Goal: Task Accomplishment & Management: Complete application form

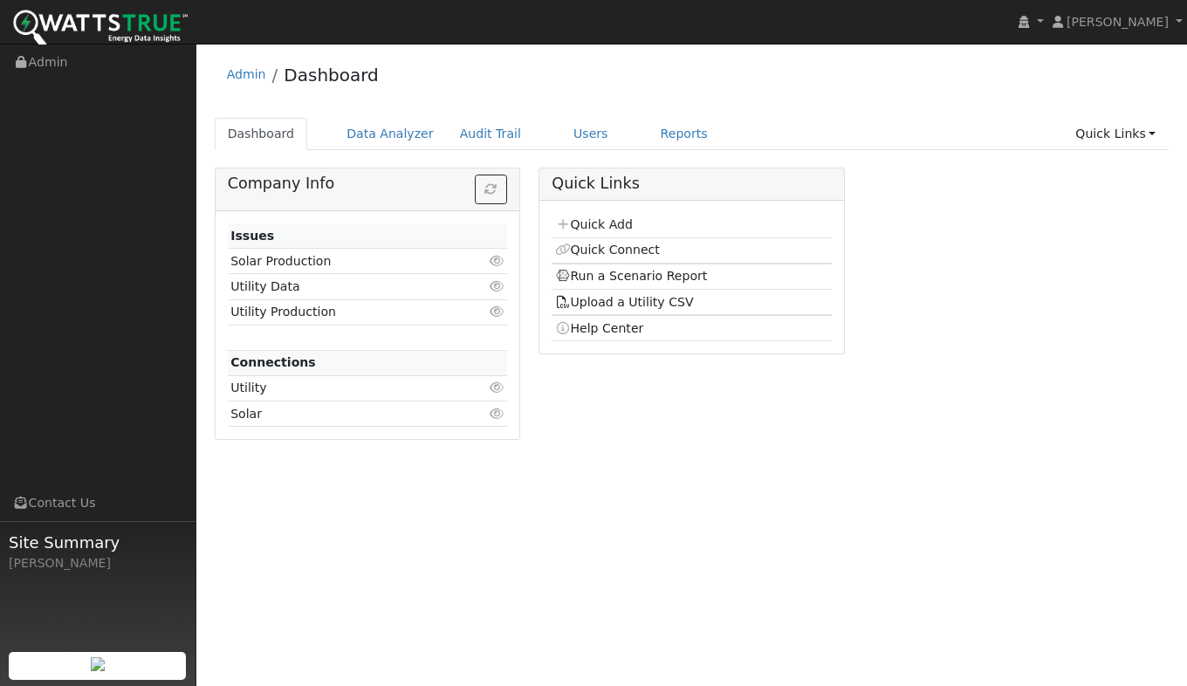
click at [614, 227] on link "Quick Add" at bounding box center [594, 224] width 78 height 14
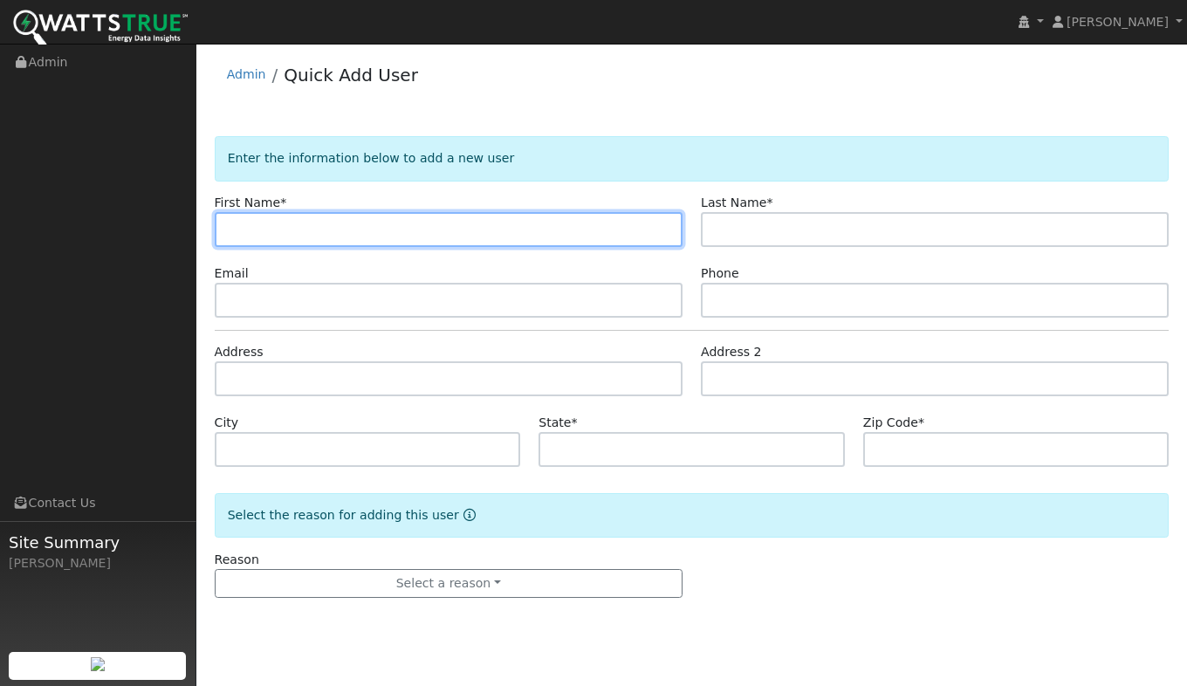
paste input "Pankaj"
type input "Pankaj"
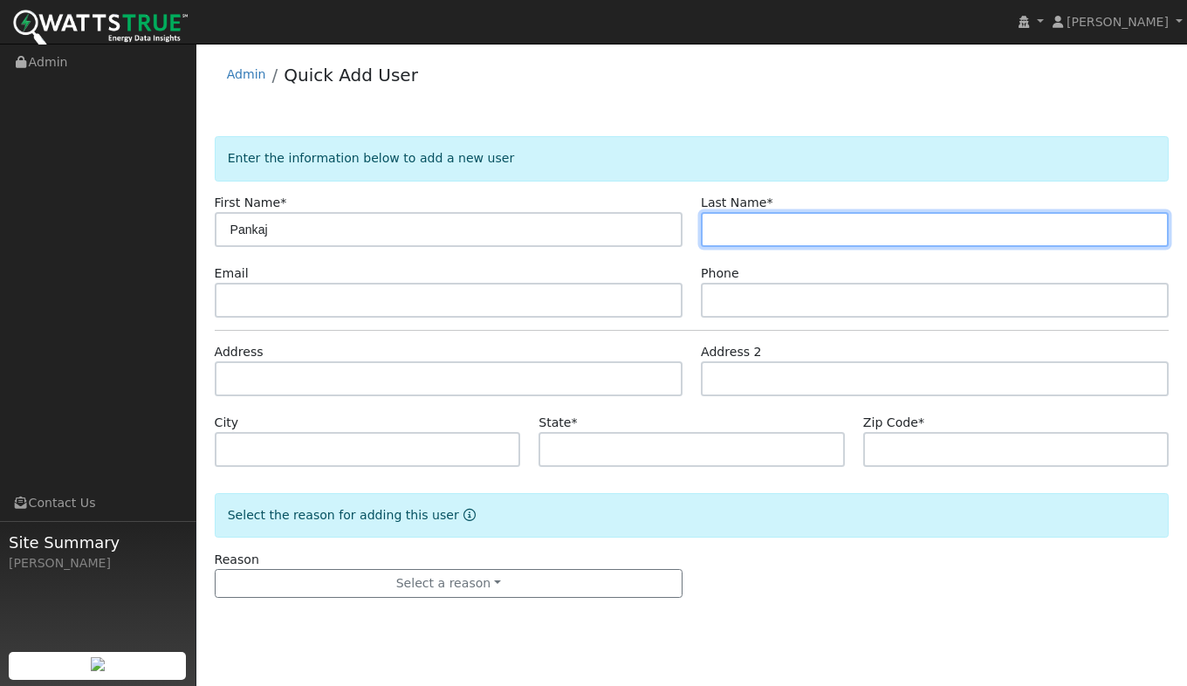
paste input "Hiranandani"
type input "Hiranandani"
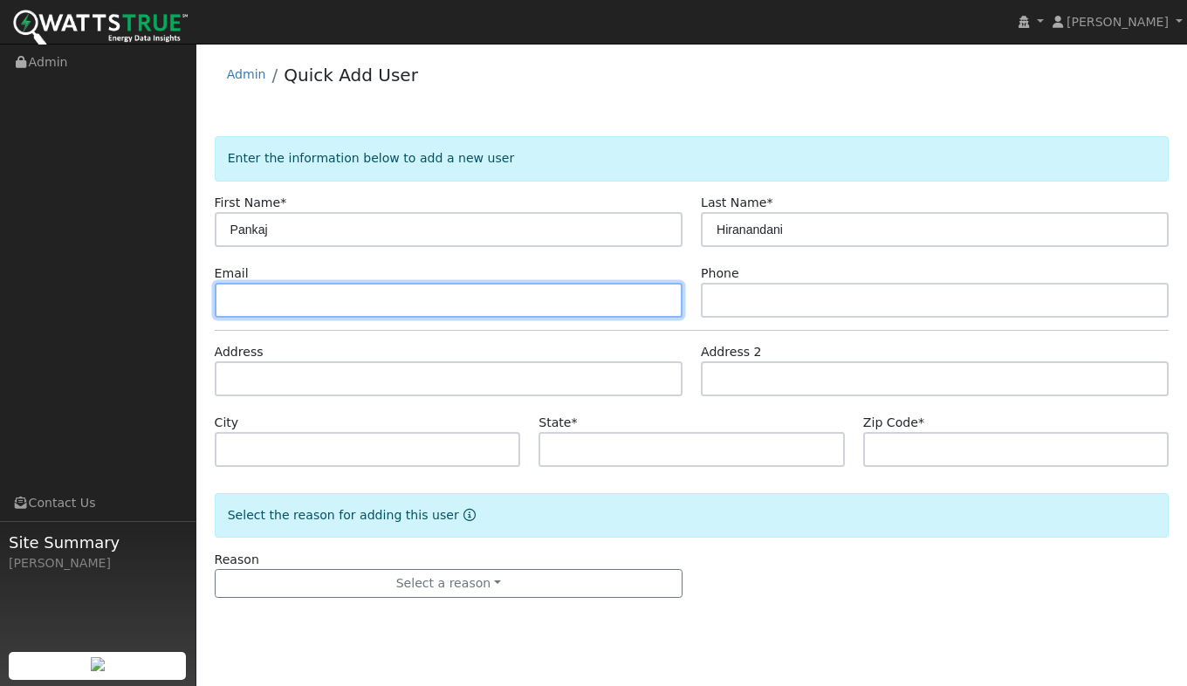
click at [276, 308] on input "text" at bounding box center [449, 300] width 468 height 35
paste input "pankaj_h@live.com"
type input "[EMAIL_ADDRESS][DOMAIN_NAME]"
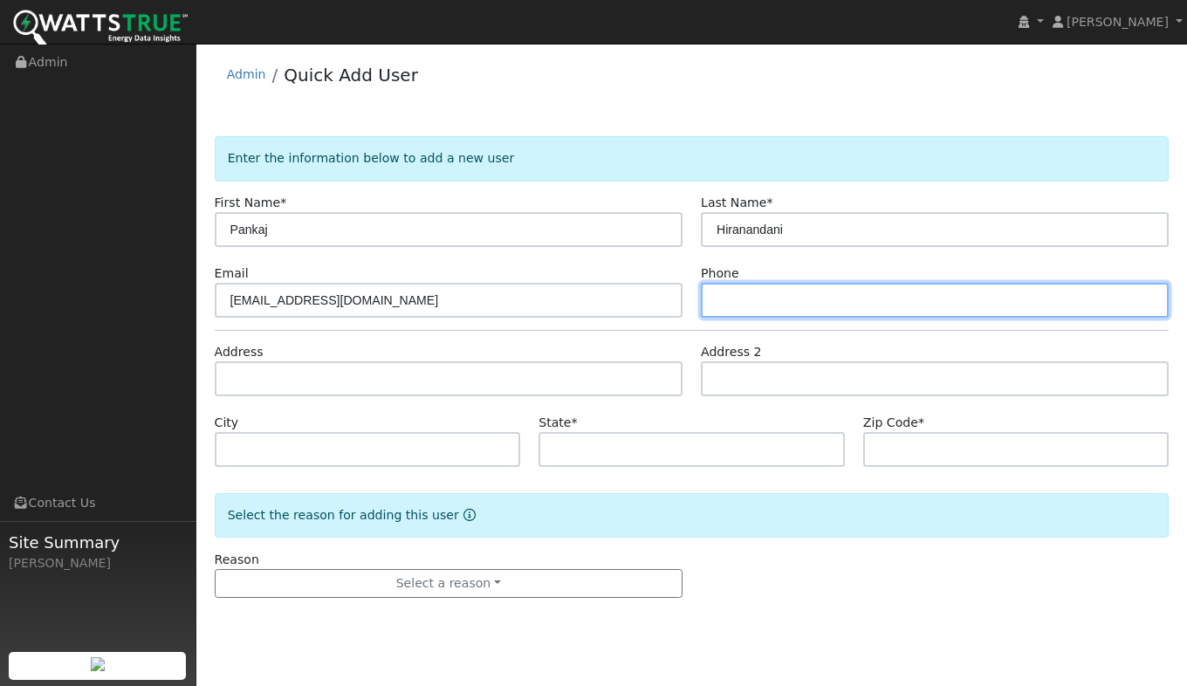
click at [753, 306] on input "text" at bounding box center [935, 300] width 468 height 35
paste input "614-260-7309"
type input "614-260-7309"
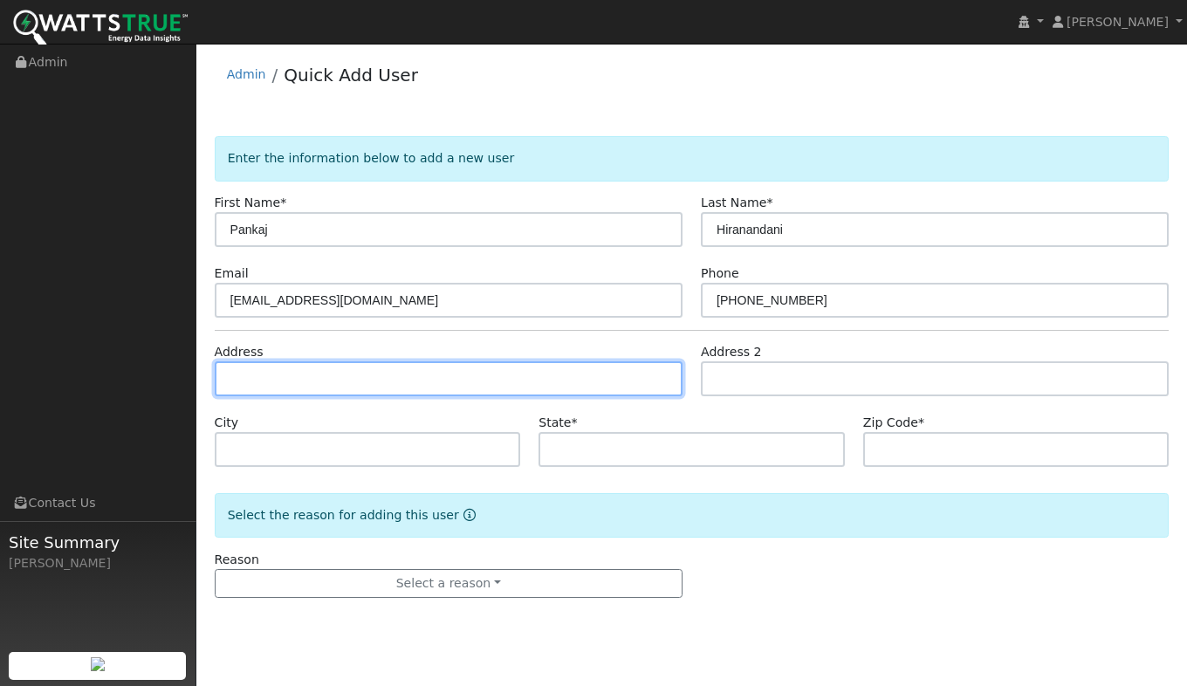
click at [260, 385] on input "text" at bounding box center [449, 378] width 468 height 35
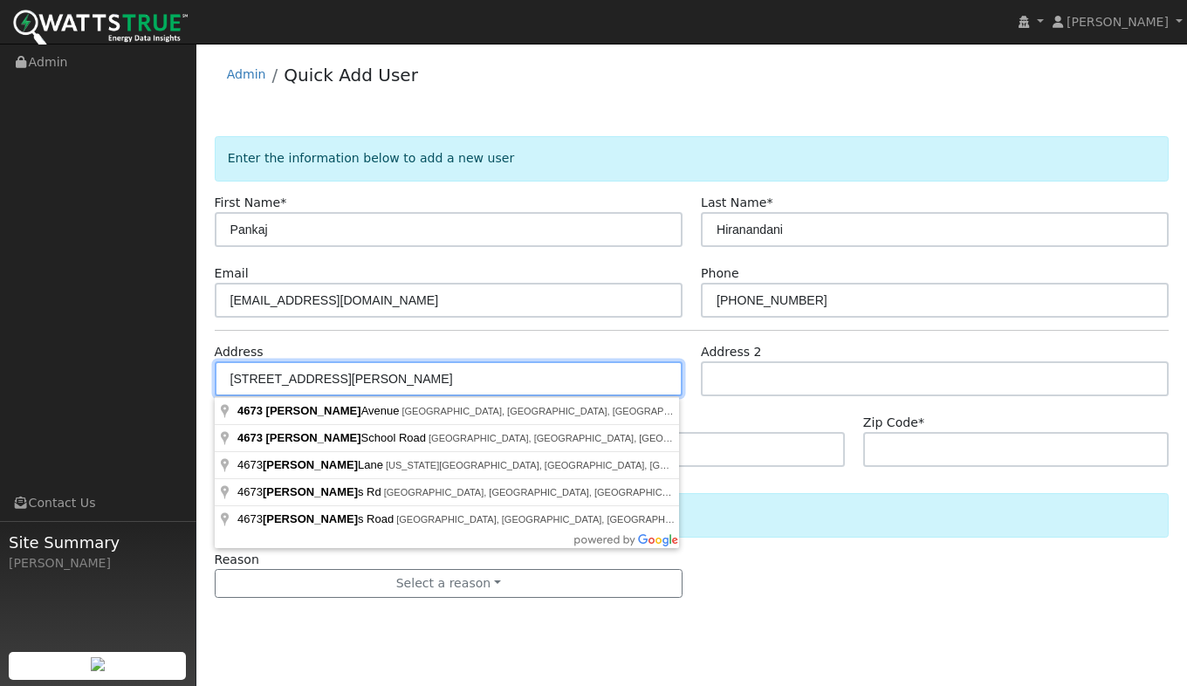
type input "4673 Mowry Avenue"
type input "Fremont"
type input "CA"
type input "94538"
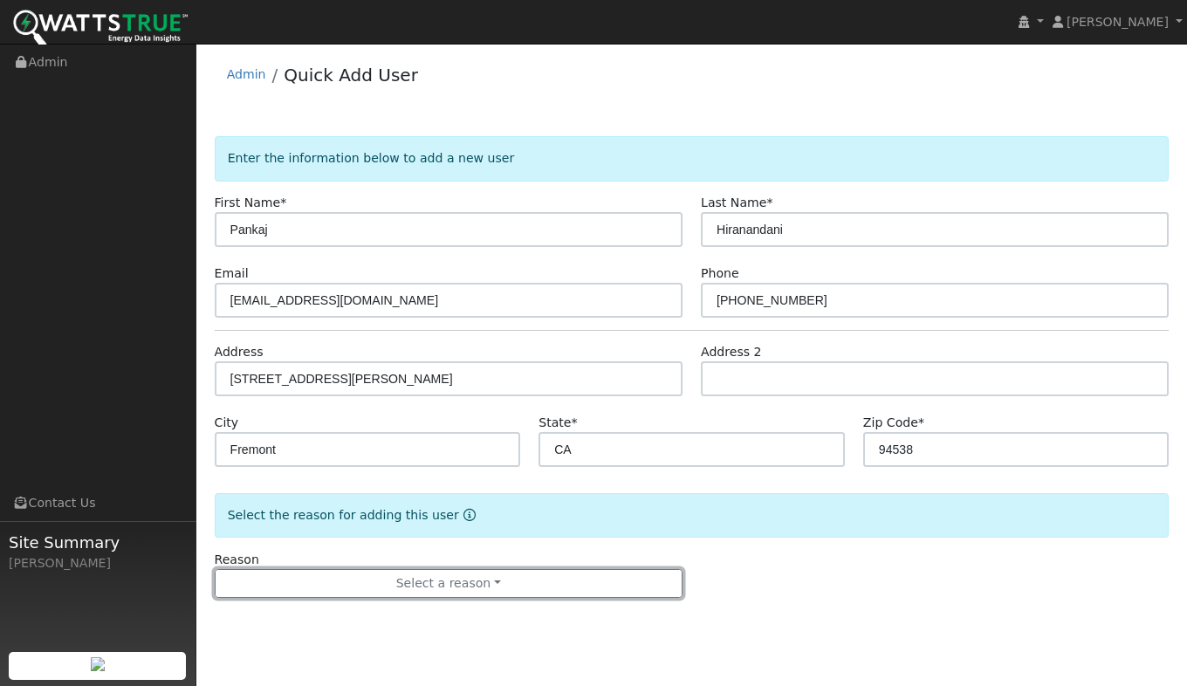
click at [419, 583] on button "Select a reason" at bounding box center [449, 584] width 468 height 30
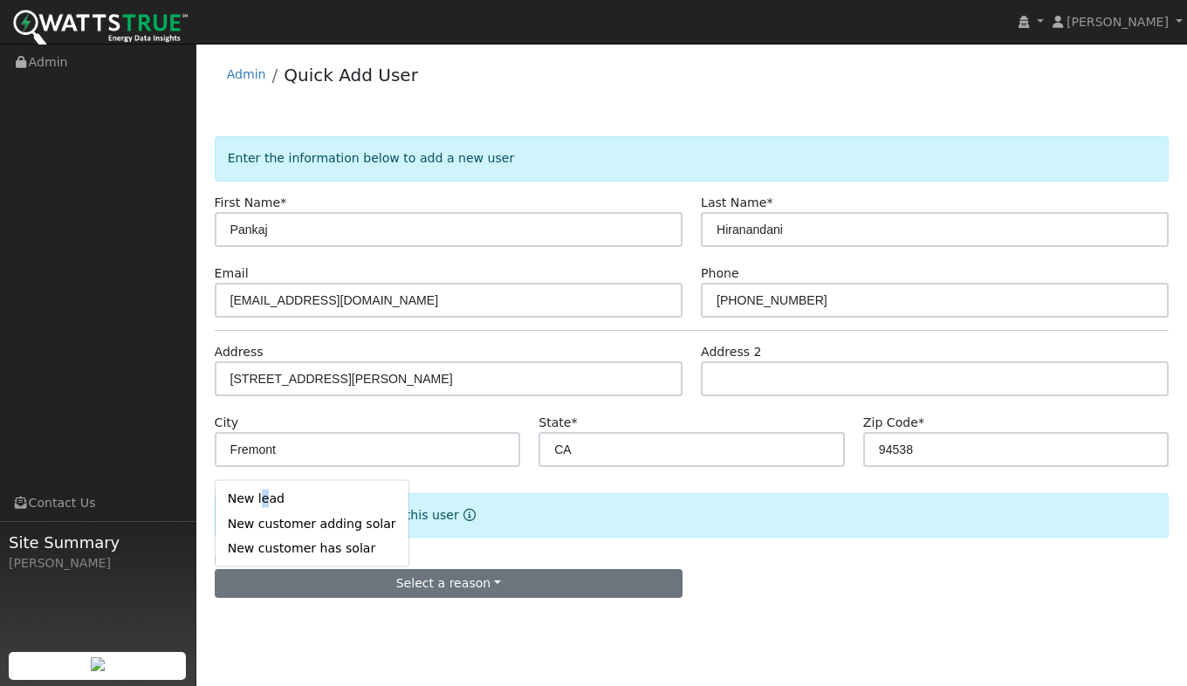
click at [260, 507] on link "New lead" at bounding box center [312, 498] width 193 height 24
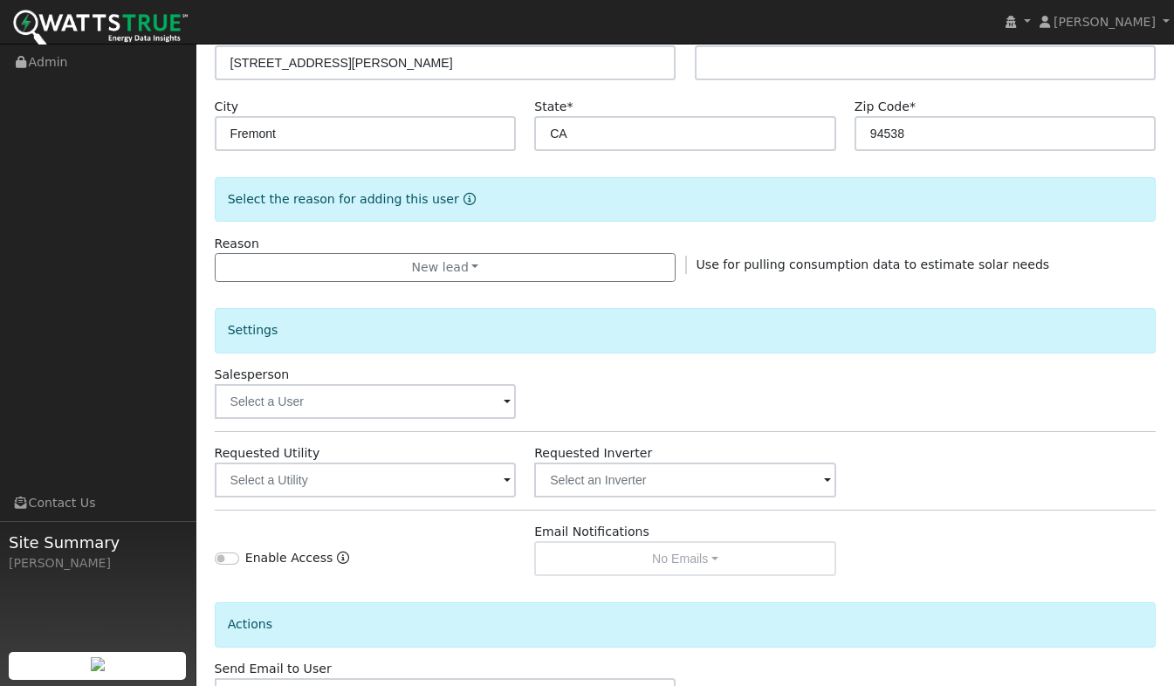
scroll to position [349, 0]
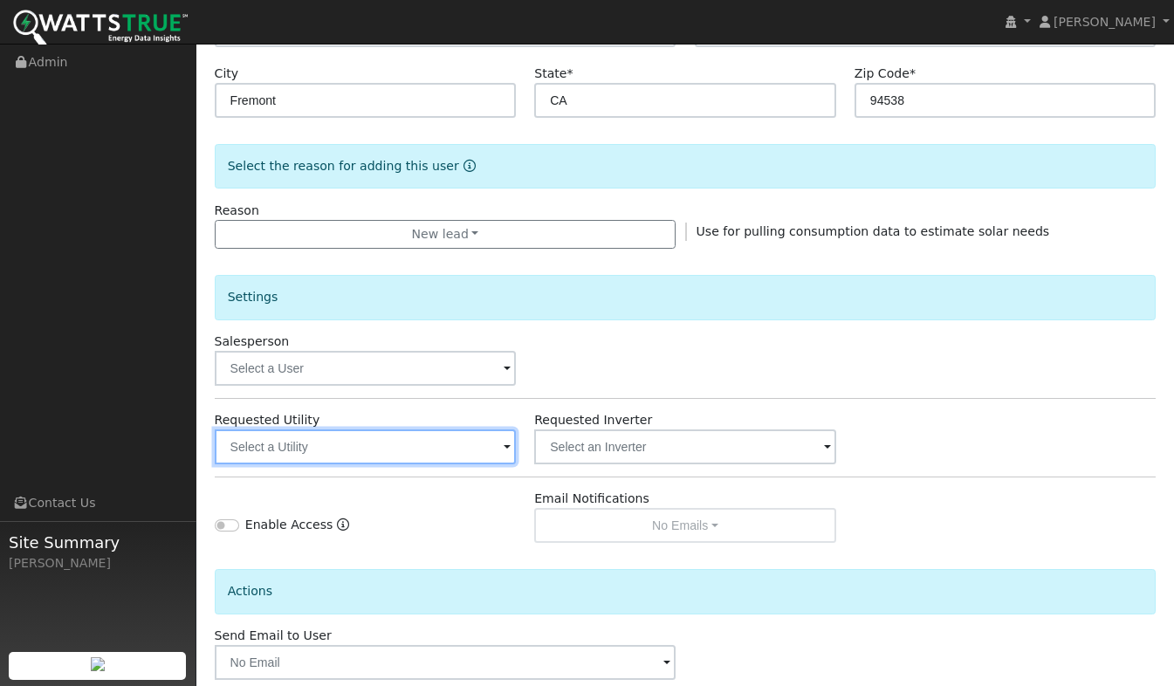
click at [305, 457] on input "text" at bounding box center [366, 447] width 302 height 35
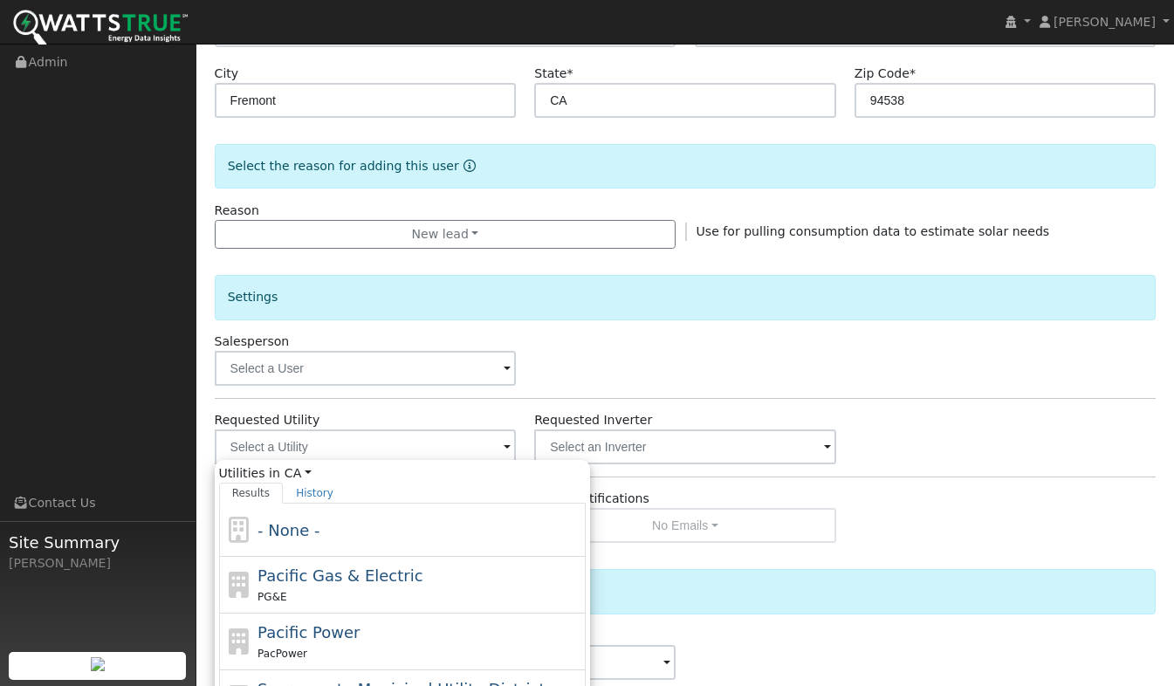
click at [299, 587] on div "Pacific Gas & Electric PG&E" at bounding box center [420, 585] width 324 height 42
type input "Pacific Gas & Electric"
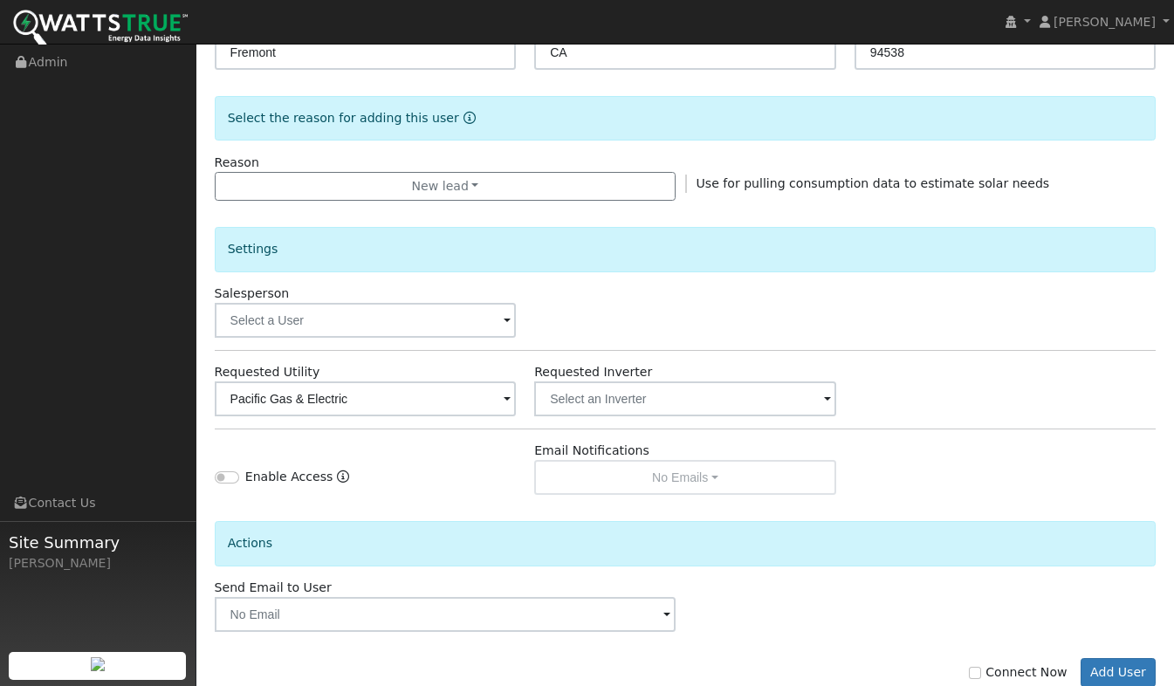
scroll to position [442, 0]
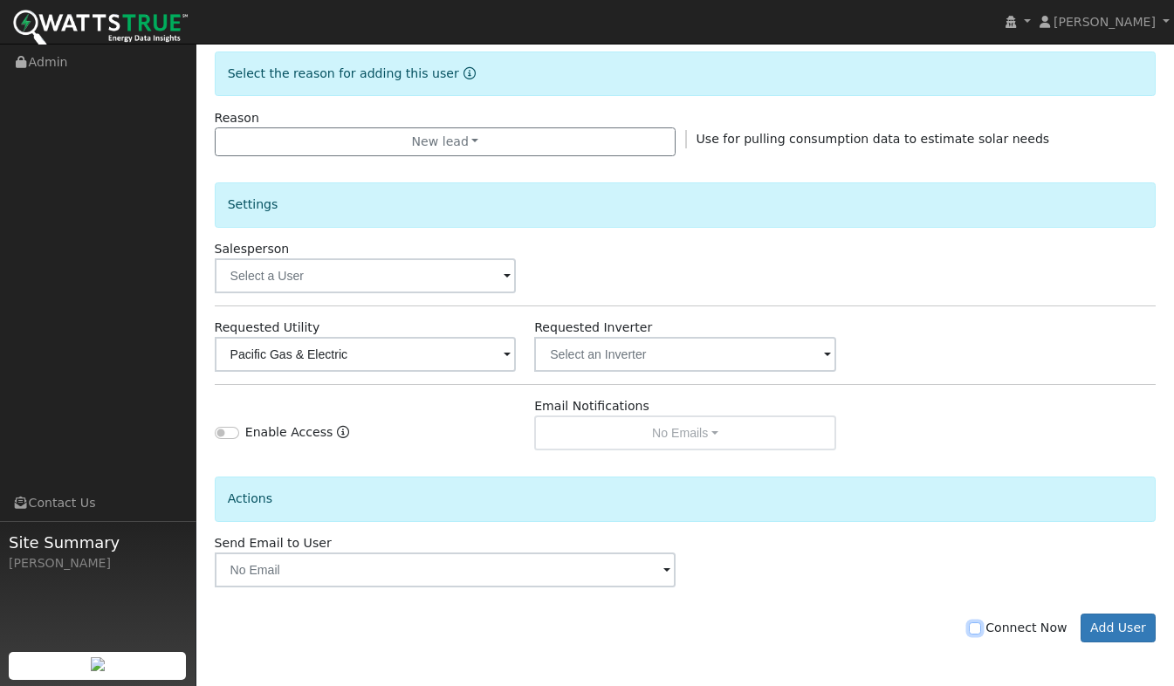
click at [981, 627] on input "Connect Now" at bounding box center [975, 629] width 12 height 12
checkbox input "true"
click at [1130, 627] on button "Add User" at bounding box center [1119, 629] width 76 height 30
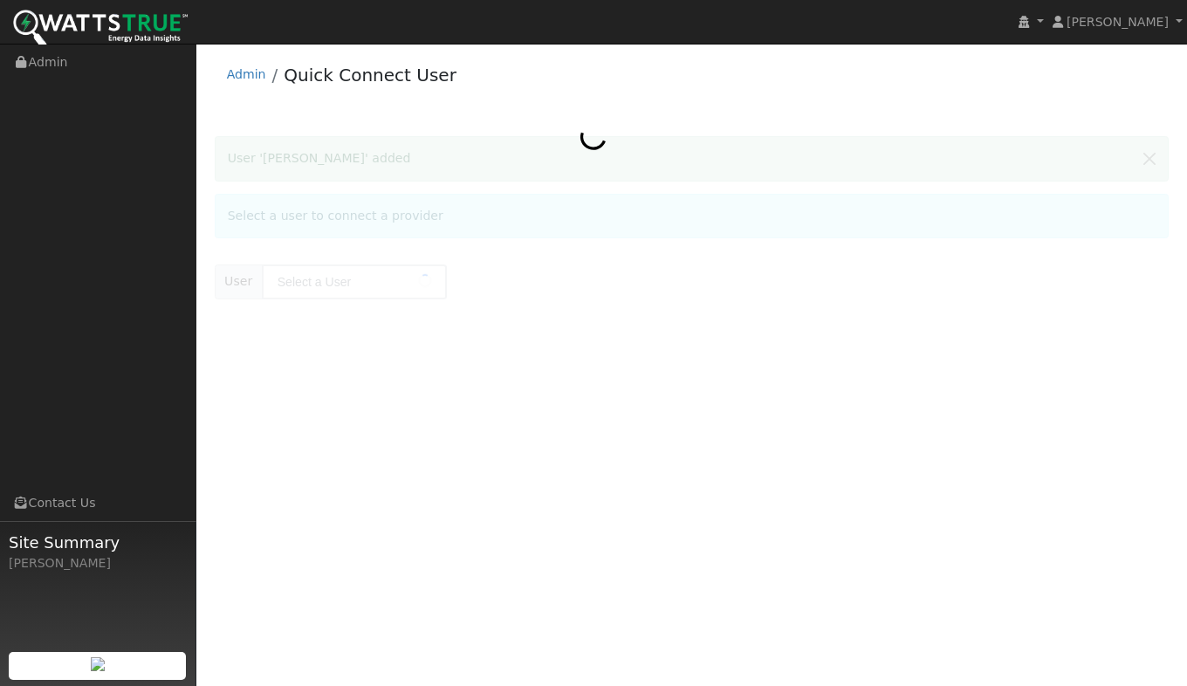
type input "[PERSON_NAME]"
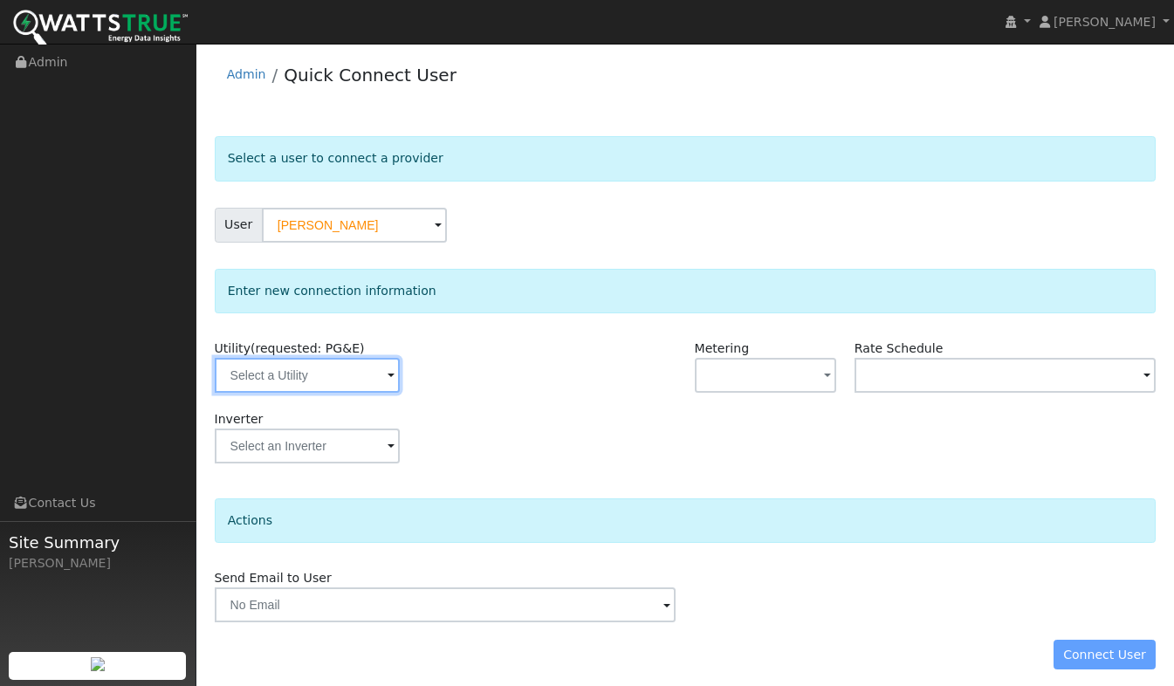
click at [309, 380] on input "text" at bounding box center [307, 375] width 185 height 35
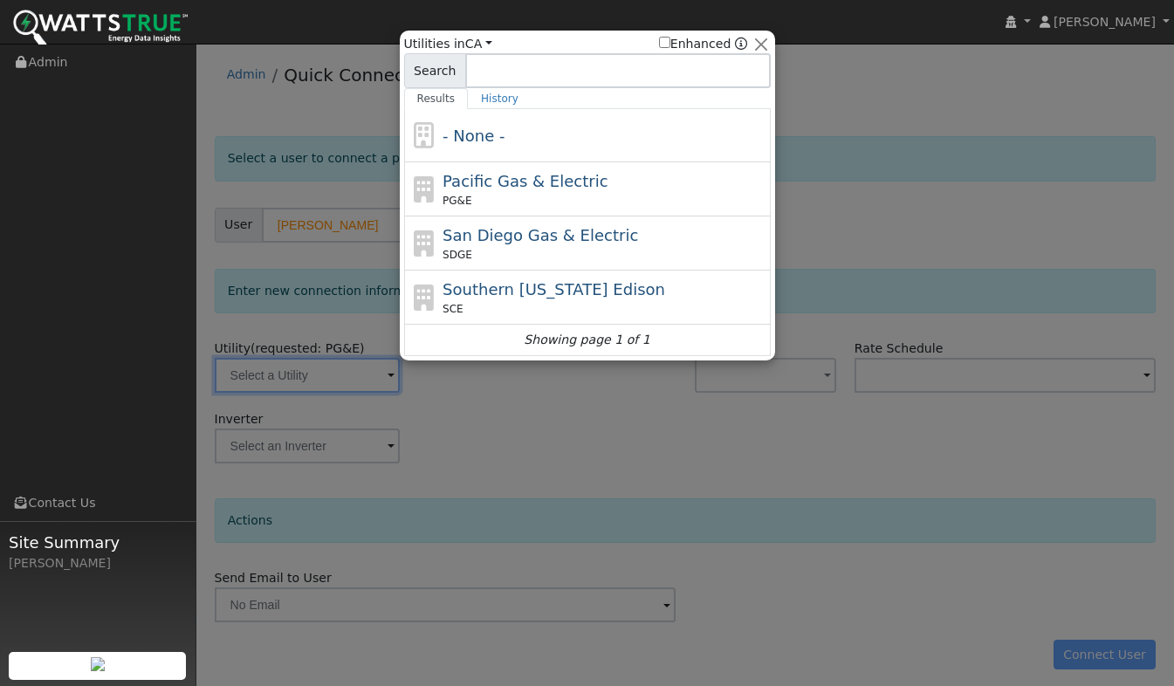
click at [496, 206] on div "PG&E" at bounding box center [605, 201] width 324 height 16
type input "PG&E"
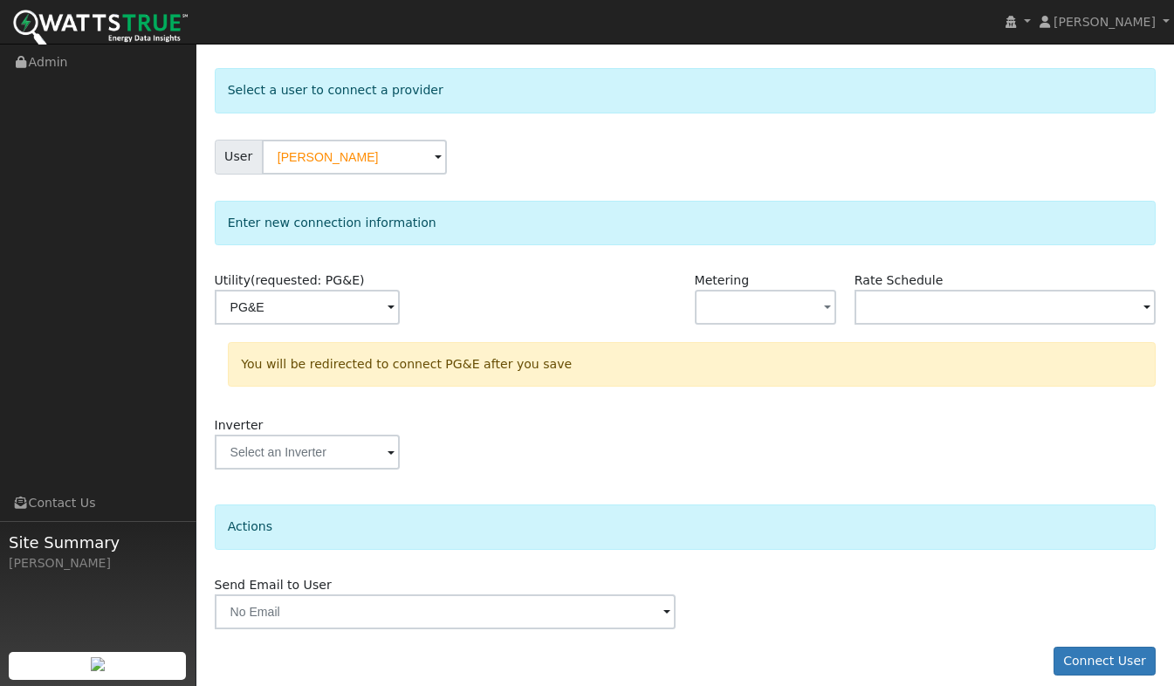
scroll to position [84, 0]
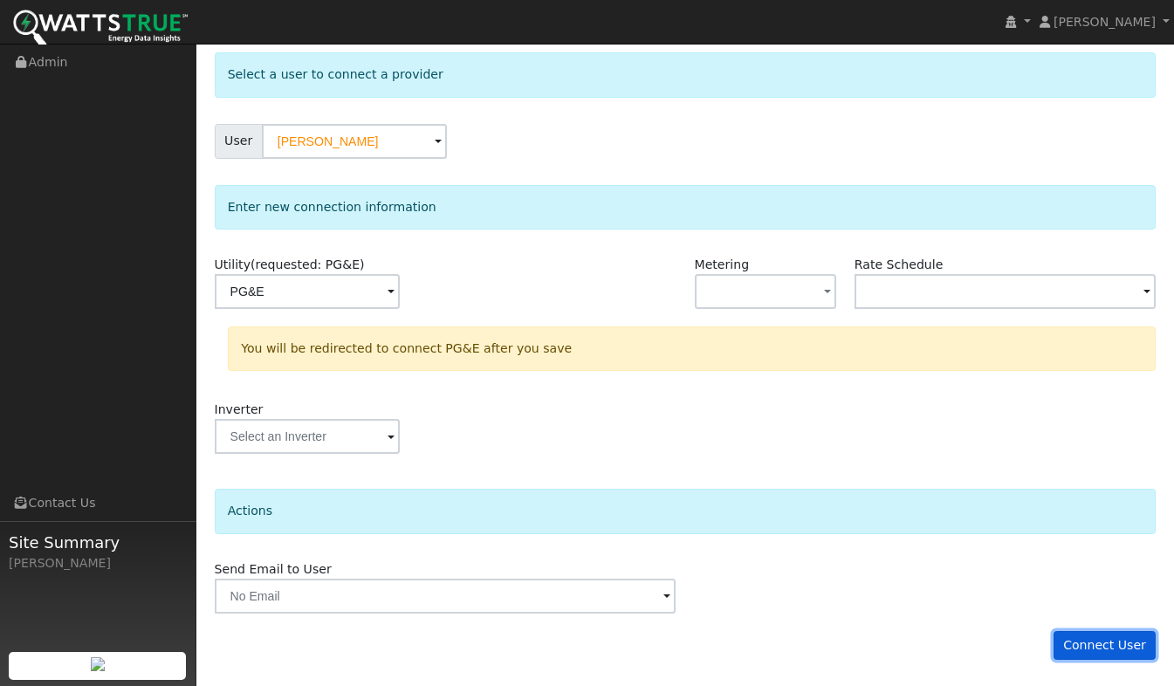
click at [1114, 649] on button "Connect User" at bounding box center [1105, 646] width 103 height 30
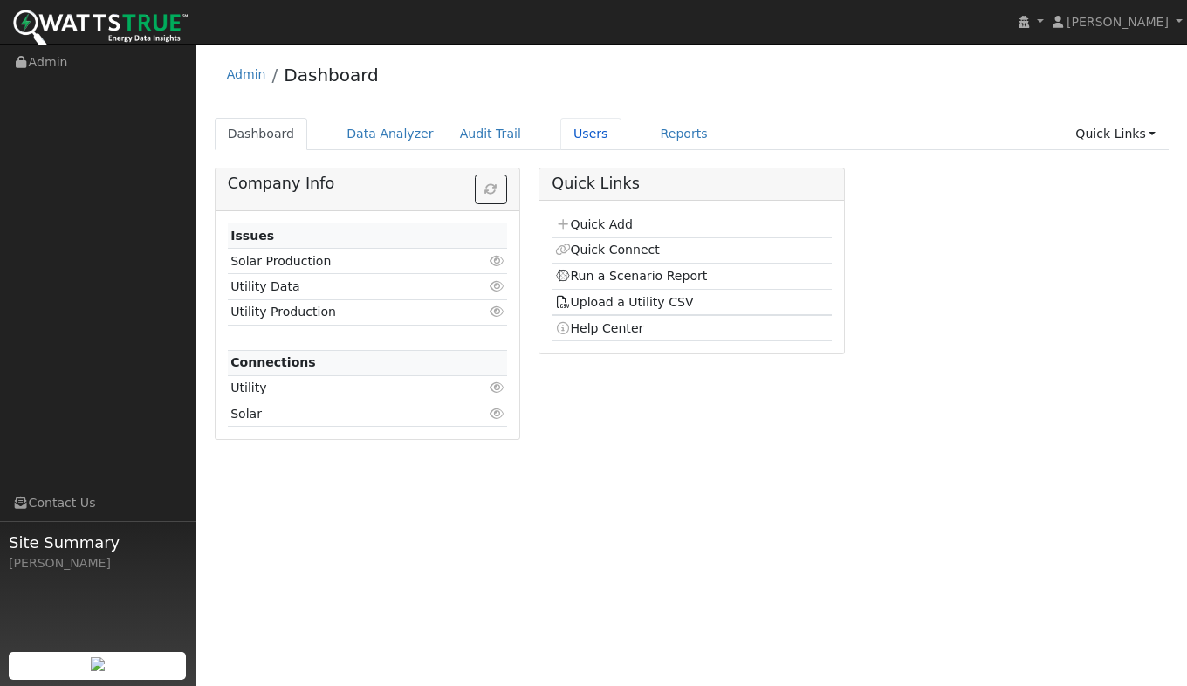
click at [574, 130] on link "Users" at bounding box center [591, 134] width 61 height 32
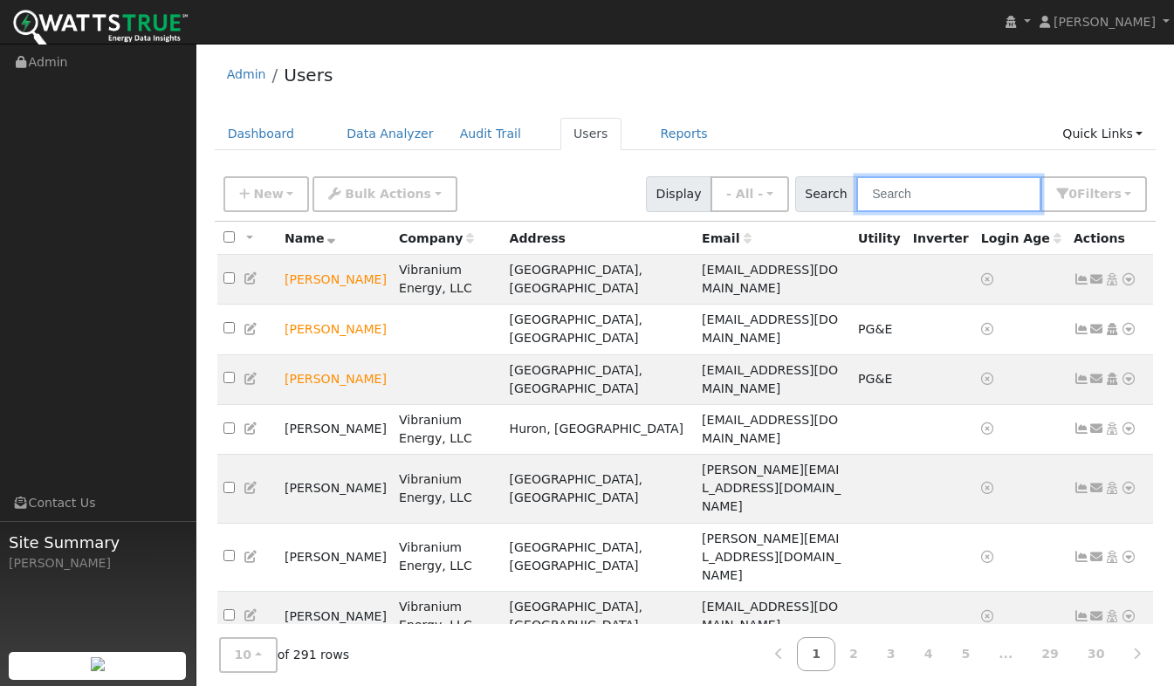
click at [922, 191] on input "text" at bounding box center [948, 194] width 185 height 36
type input "Pan"
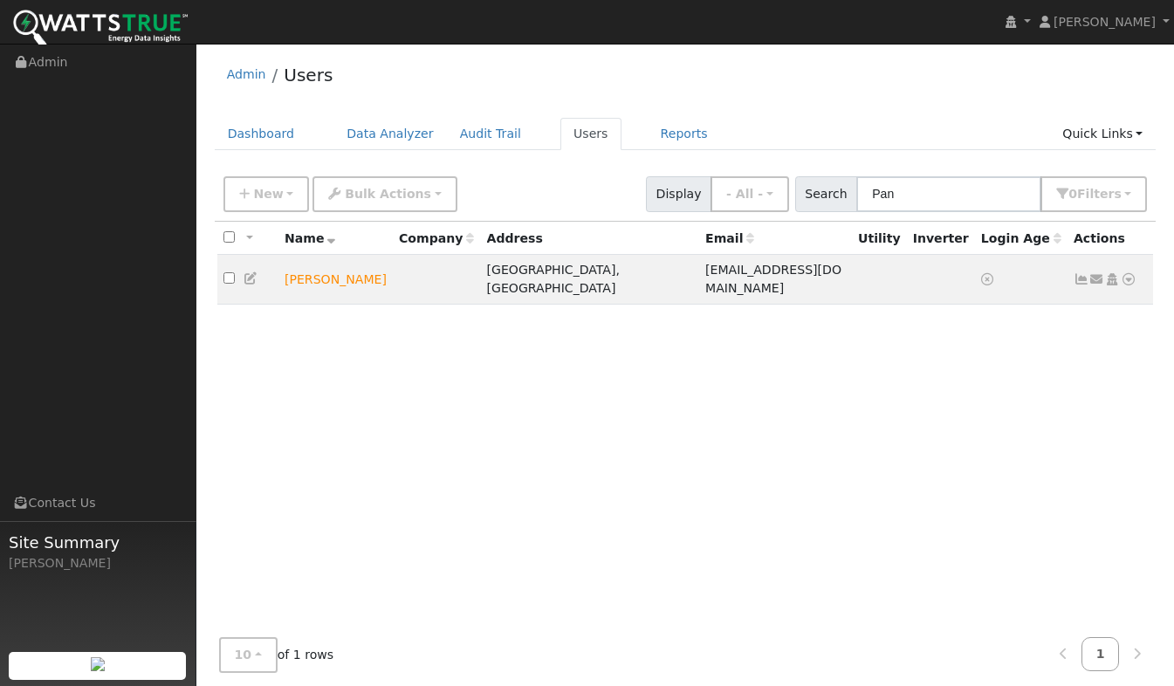
click at [1130, 273] on icon at bounding box center [1129, 279] width 16 height 12
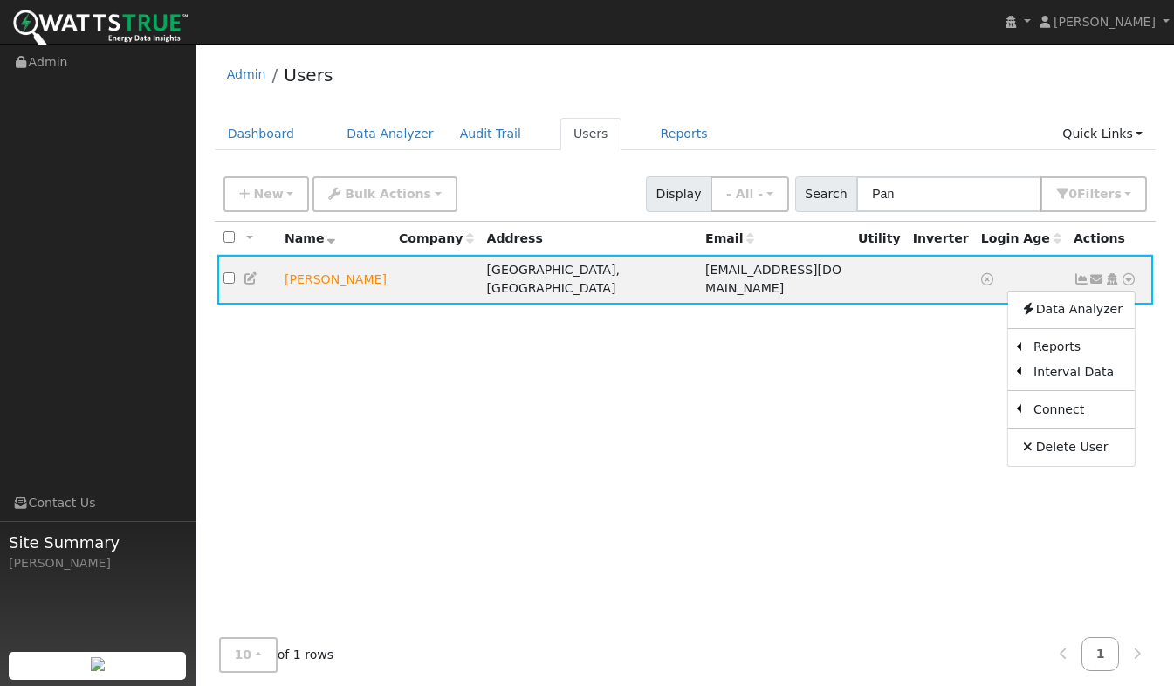
click at [0, 0] on link "Utility" at bounding box center [0, 0] width 0 height 0
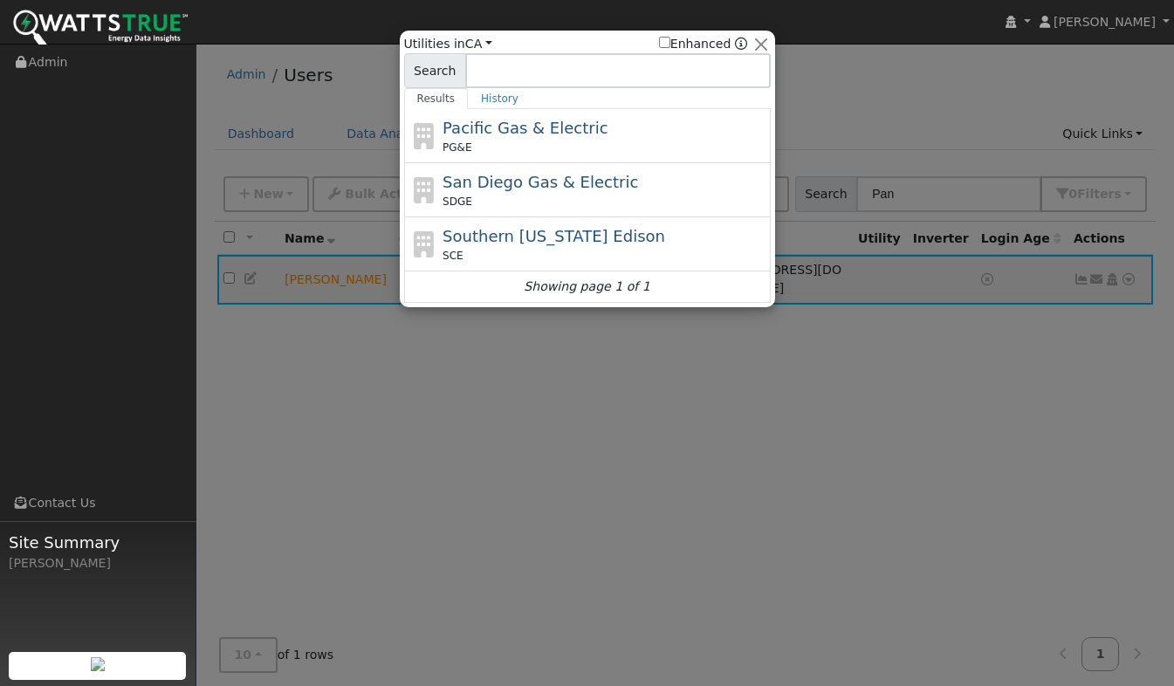
click at [589, 130] on div "Pacific Gas & Electric PG&E" at bounding box center [605, 135] width 324 height 39
